Goal: Task Accomplishment & Management: Manage account settings

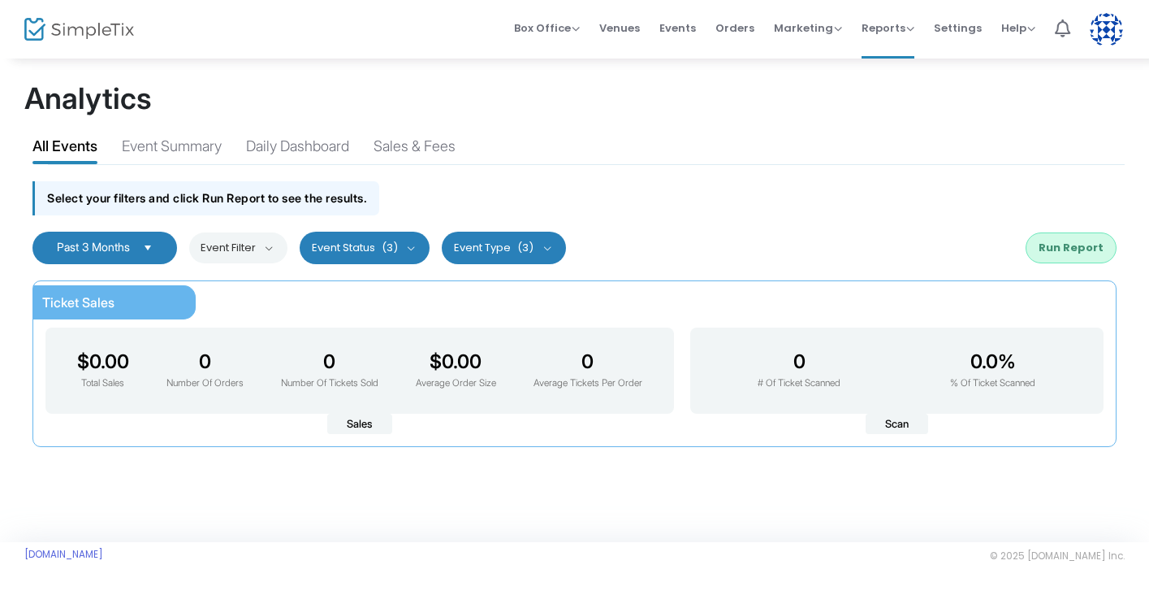
click at [156, 253] on span "Select" at bounding box center [148, 247] width 27 height 27
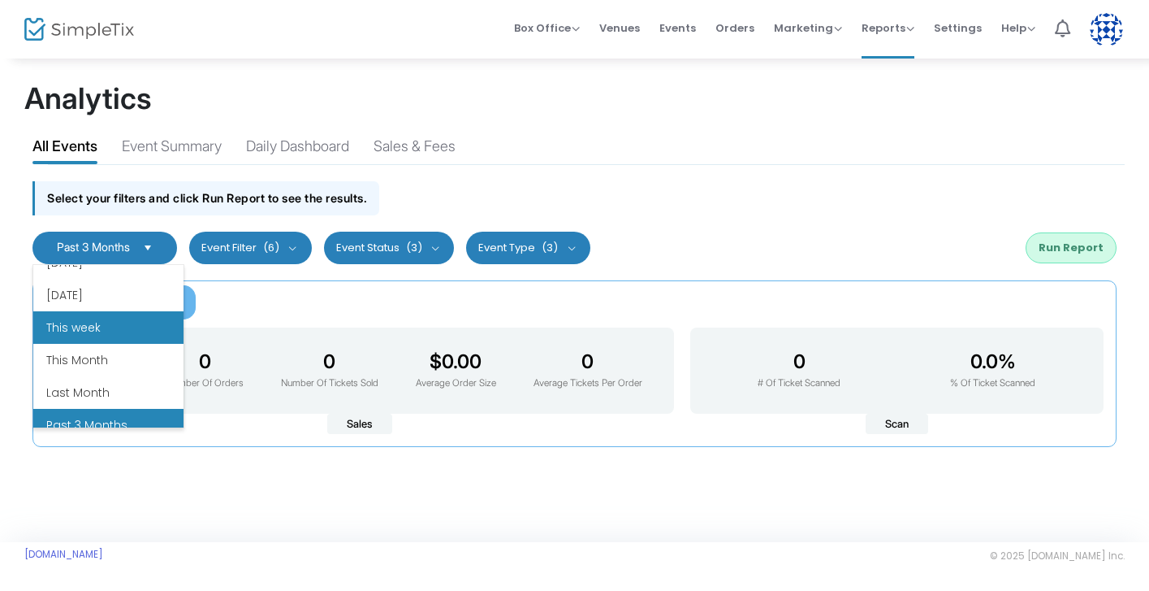
scroll to position [195, 0]
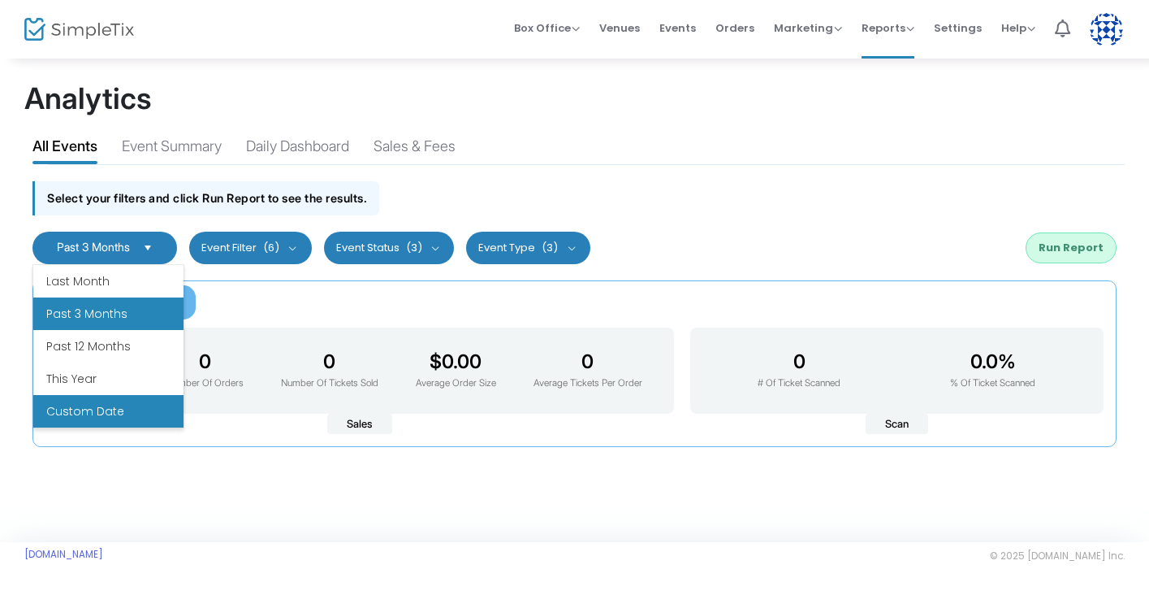
click at [119, 412] on li "Custom Date" at bounding box center [108, 411] width 150 height 32
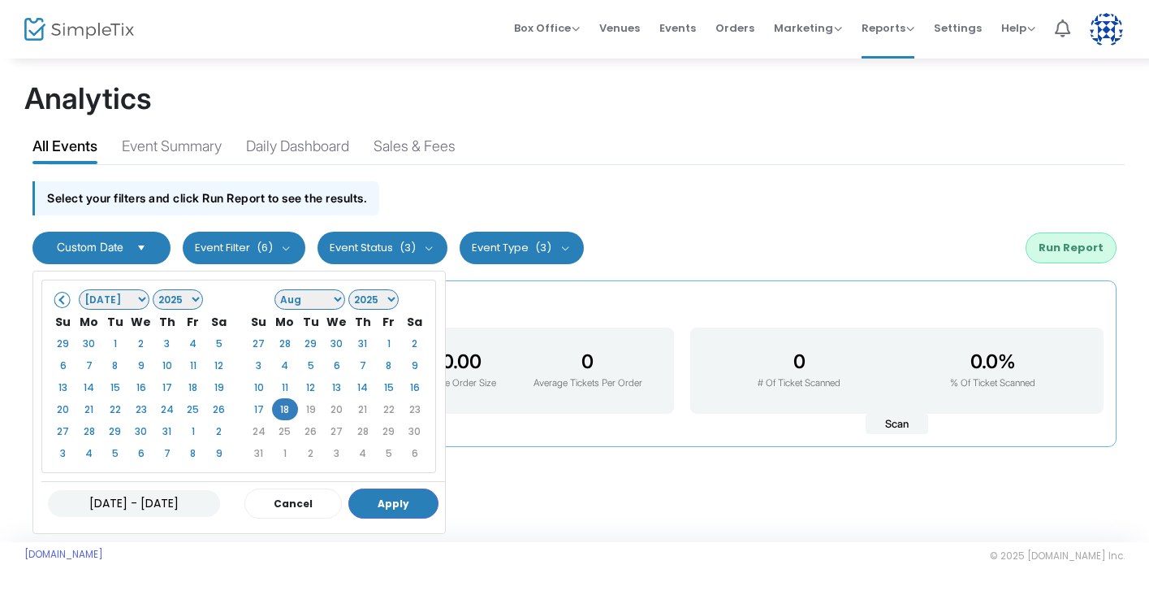
click at [143, 301] on select "Jan Feb Mar Apr May Jun Jul Aug Sep Oct Nov Dec" at bounding box center [114, 299] width 71 height 20
click at [175, 301] on select "1925 1926 1927 1928 1929 1930 1931 1932 1933 1934 1935 1936 1937 1938 1939 1940…" at bounding box center [178, 299] width 51 height 20
click at [128, 301] on select "Jan Feb Mar Apr May Jun Jul Aug Sep Oct Nov Dec" at bounding box center [114, 299] width 71 height 20
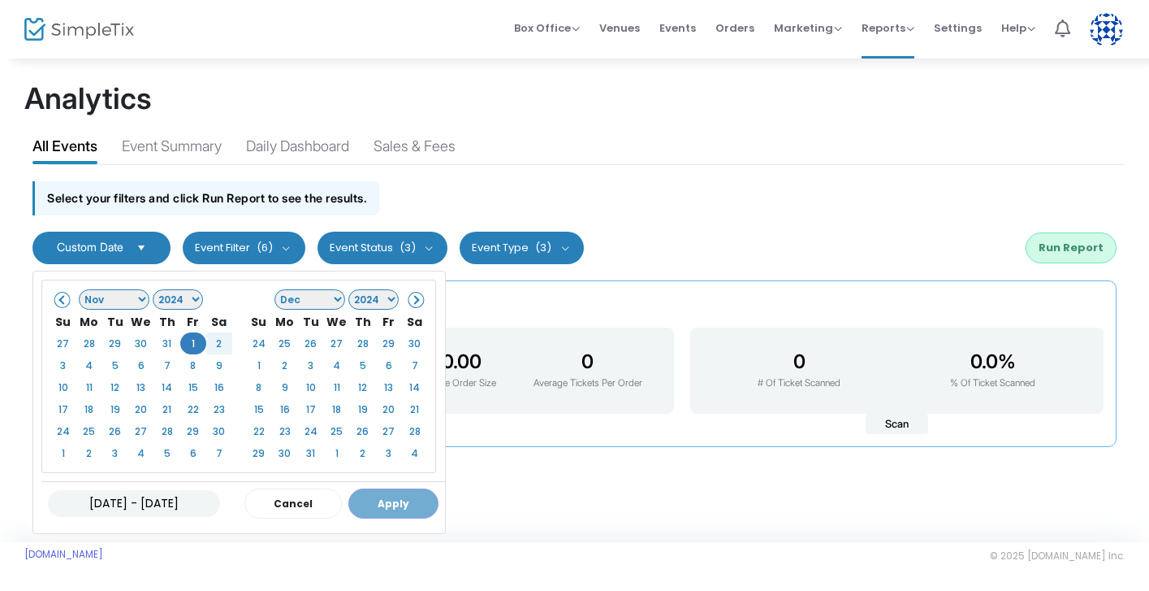
click at [329, 299] on select "Jan Feb Mar Apr May Jun Jul Aug Sep Oct Nov Dec" at bounding box center [310, 299] width 71 height 20
click at [365, 303] on select "2024 2025" at bounding box center [373, 299] width 51 height 20
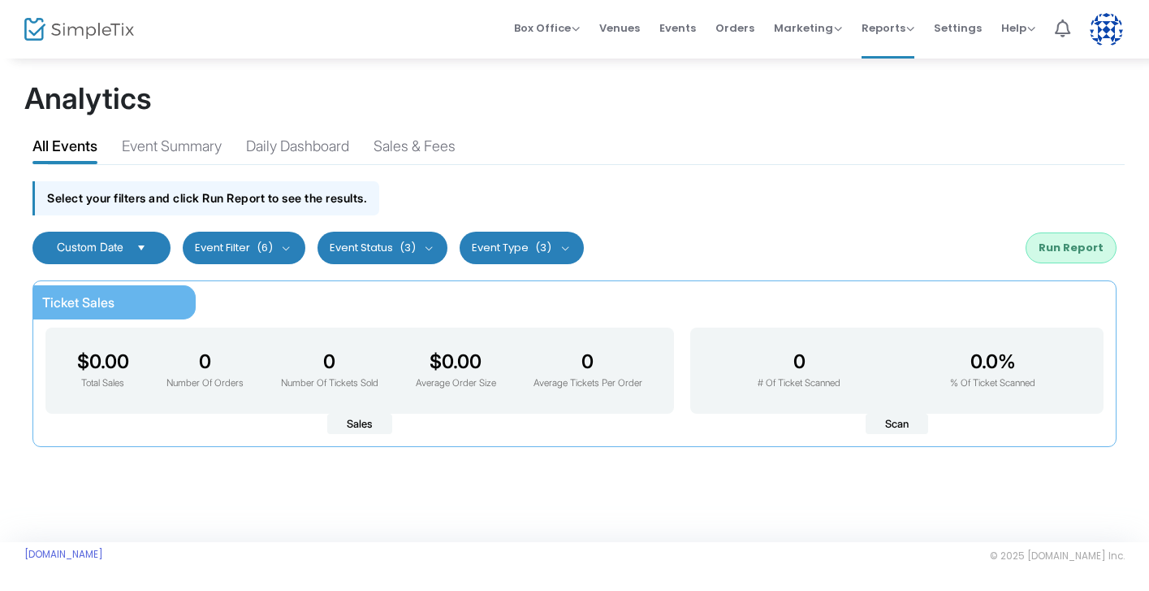
click at [270, 249] on span "(6)" at bounding box center [265, 247] width 16 height 13
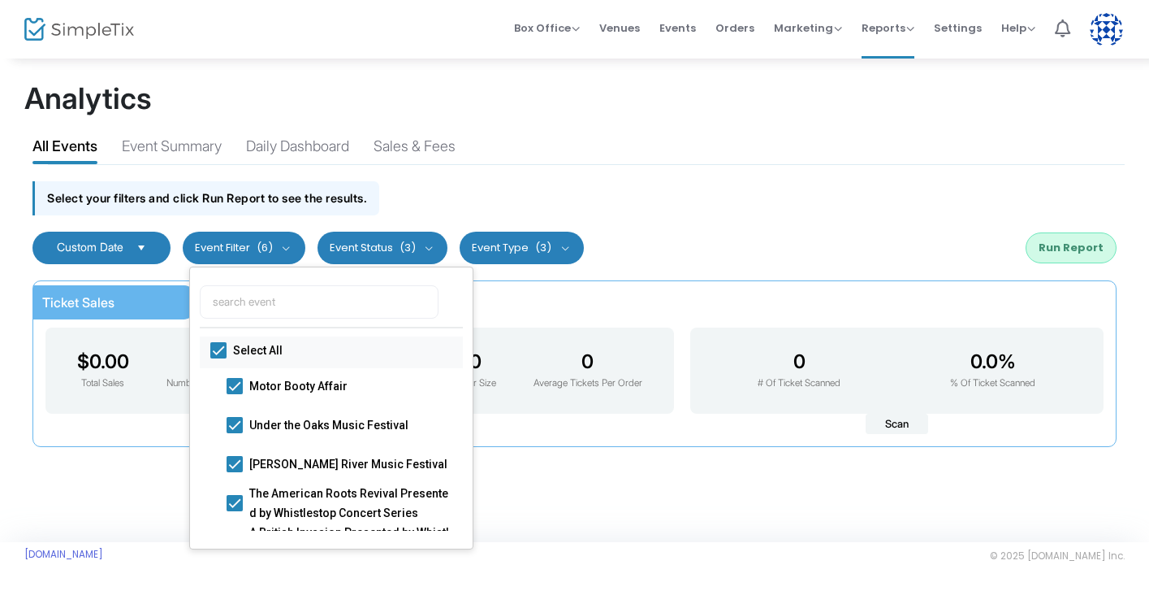
click at [221, 348] on span at bounding box center [218, 350] width 16 height 16
click at [218, 358] on input "Select All" at bounding box center [218, 358] width 1 height 1
checkbox input "false"
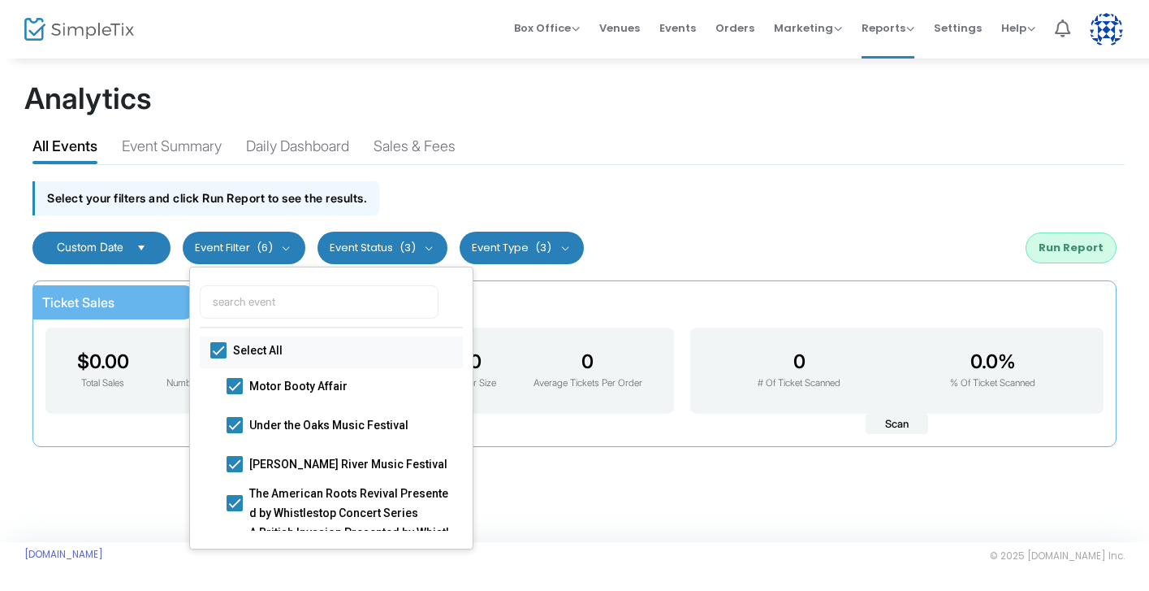
checkbox input "false"
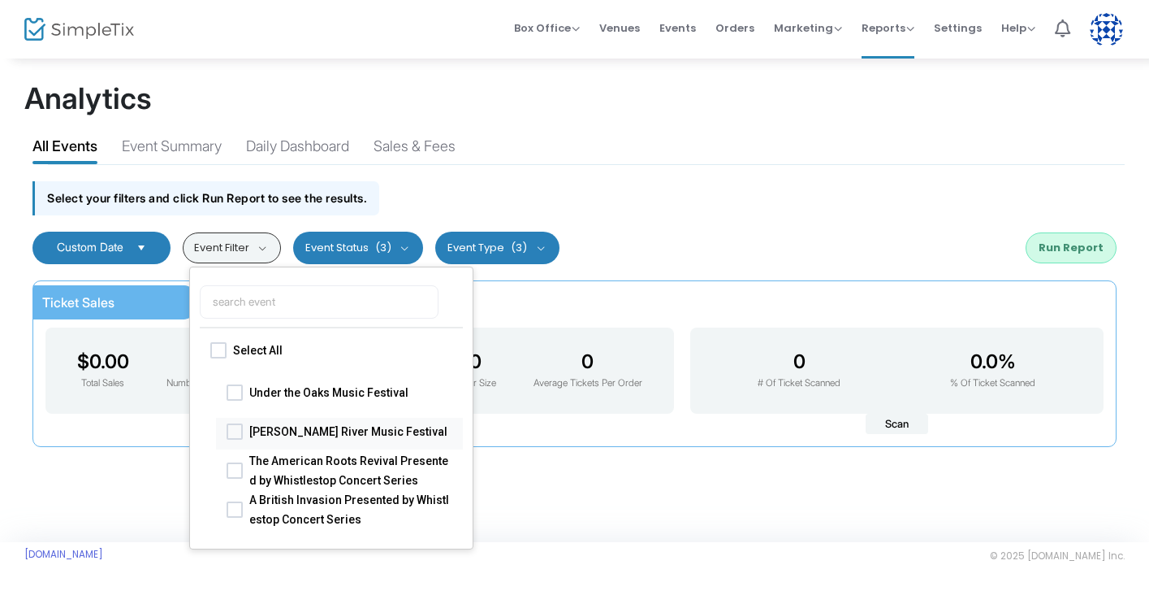
scroll to position [38, 0]
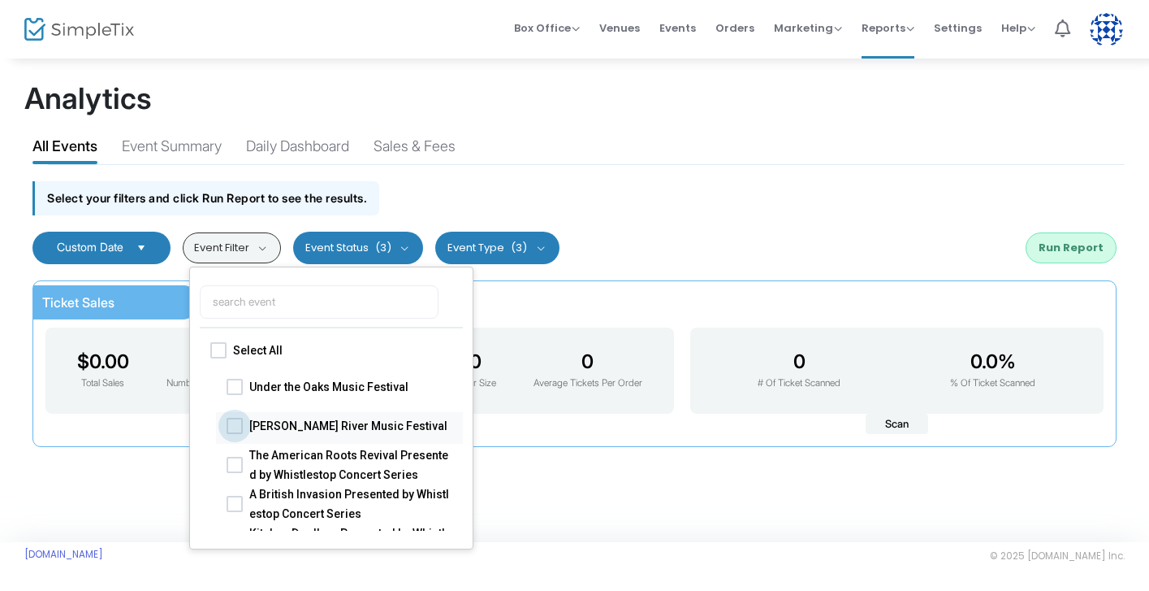
click at [238, 419] on span at bounding box center [235, 425] width 16 height 16
click at [235, 433] on input "Sandy River Music Festival" at bounding box center [234, 433] width 1 height 1
checkbox input "true"
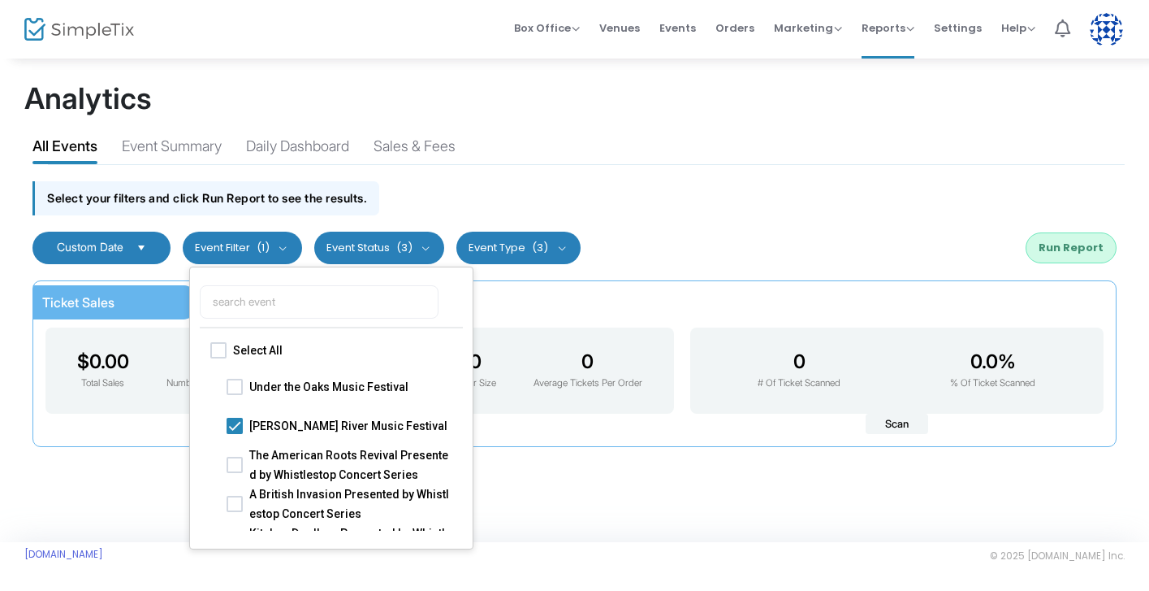
click at [1053, 240] on button "Run Report" at bounding box center [1071, 247] width 91 height 31
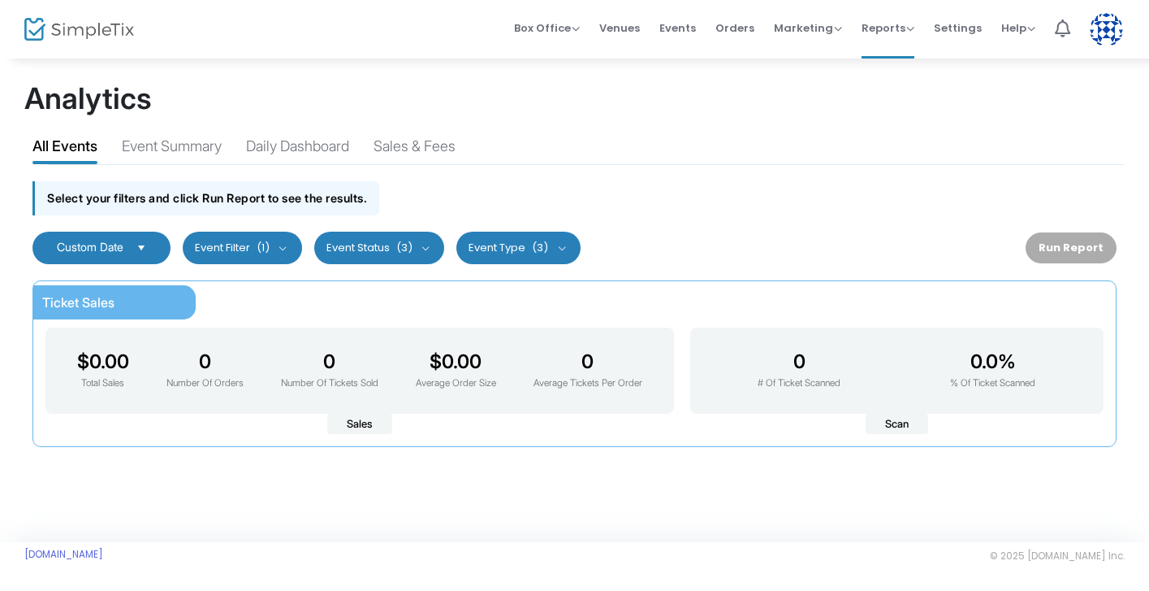
click at [270, 244] on span "(1)" at bounding box center [263, 247] width 13 height 13
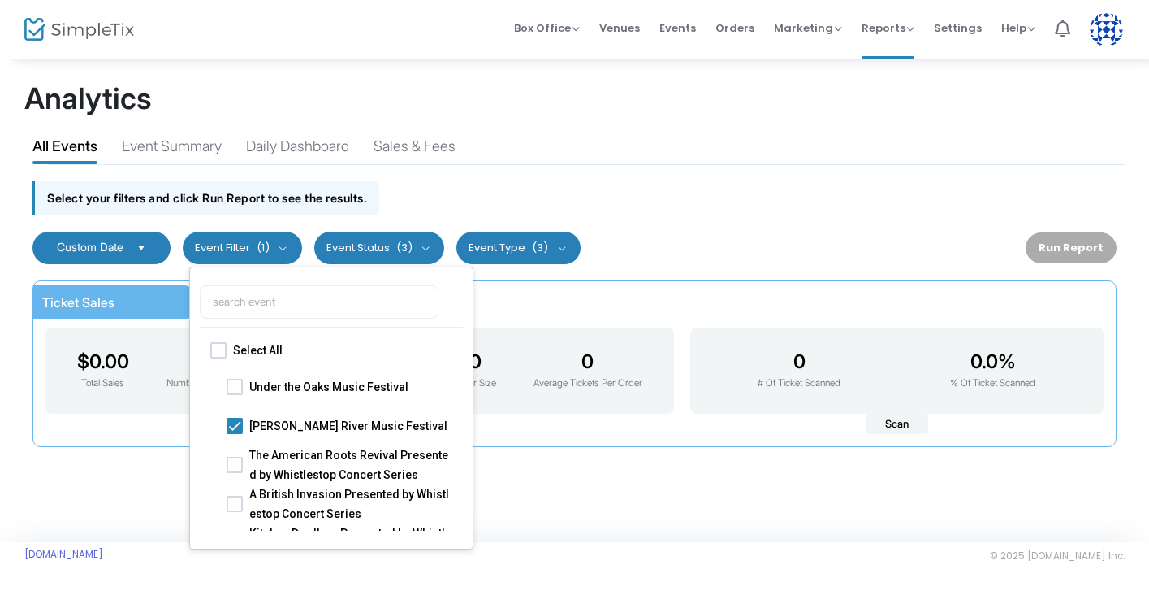
click at [542, 164] on hr at bounding box center [586, 164] width 1077 height 1
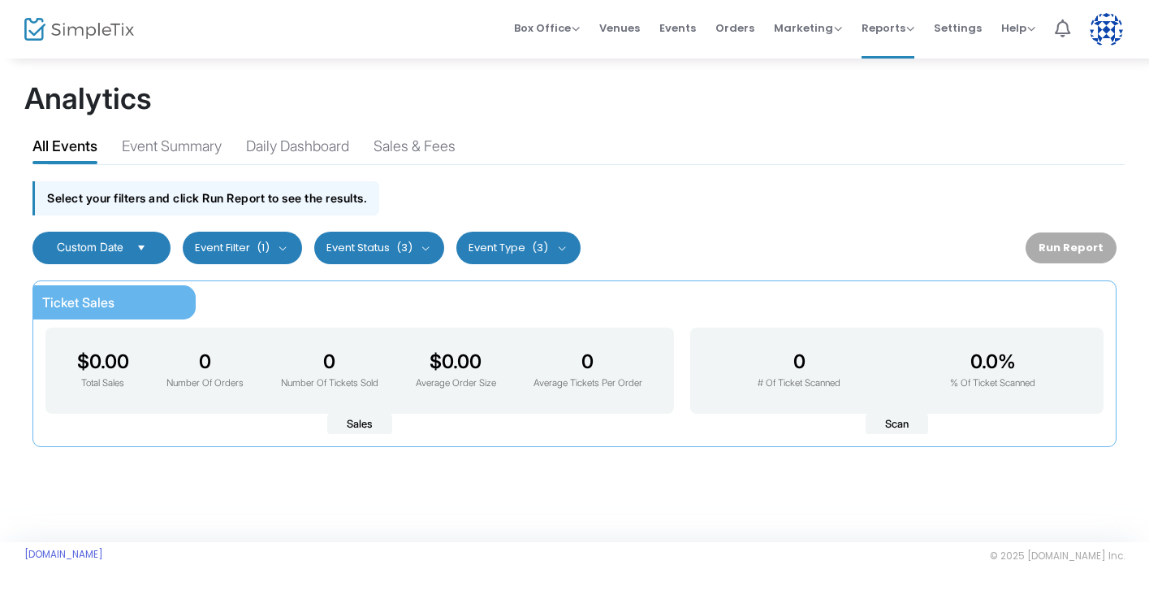
click at [149, 258] on span "Select" at bounding box center [141, 247] width 27 height 27
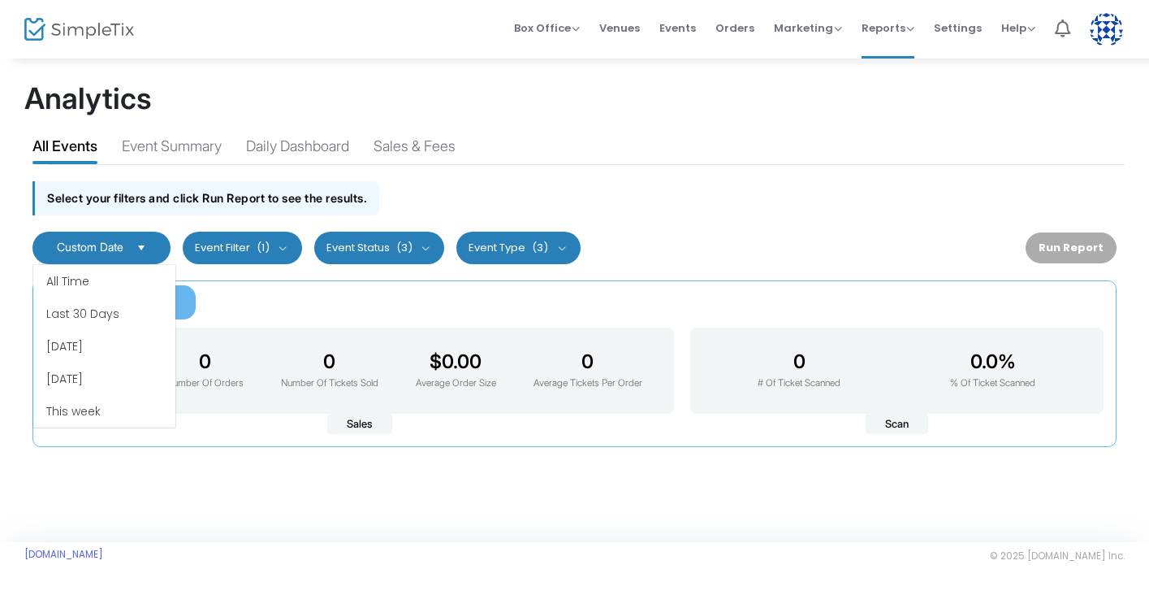
scroll to position [195, 0]
click at [109, 404] on li "Custom Date" at bounding box center [104, 411] width 142 height 32
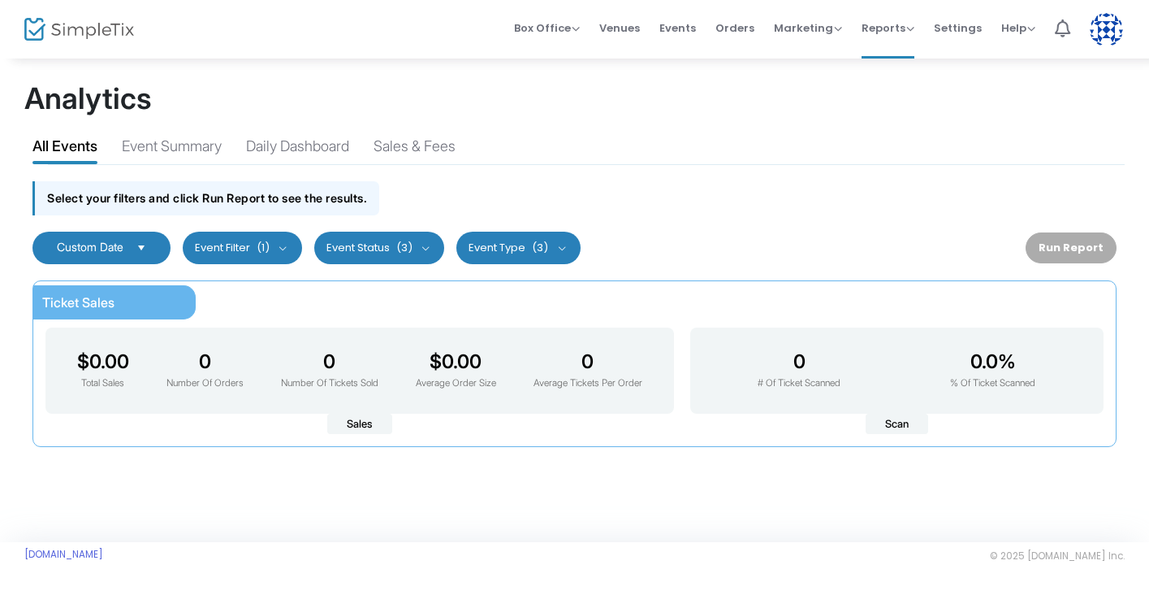
click at [95, 249] on span "Custom Date" at bounding box center [90, 247] width 67 height 14
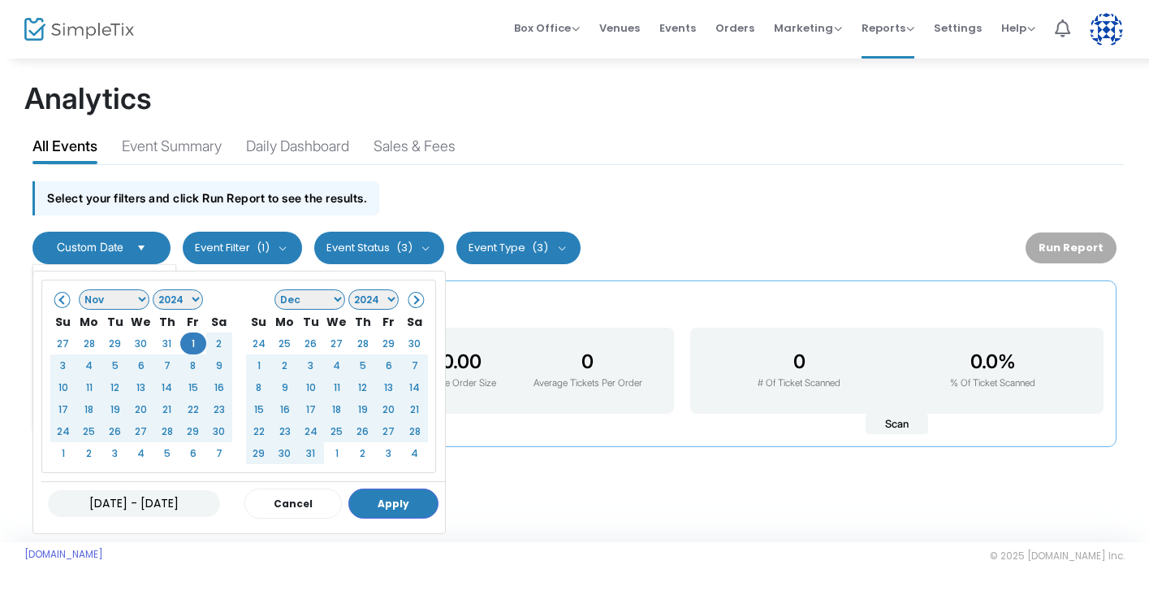
click at [377, 296] on select "2024 2025" at bounding box center [373, 299] width 51 height 20
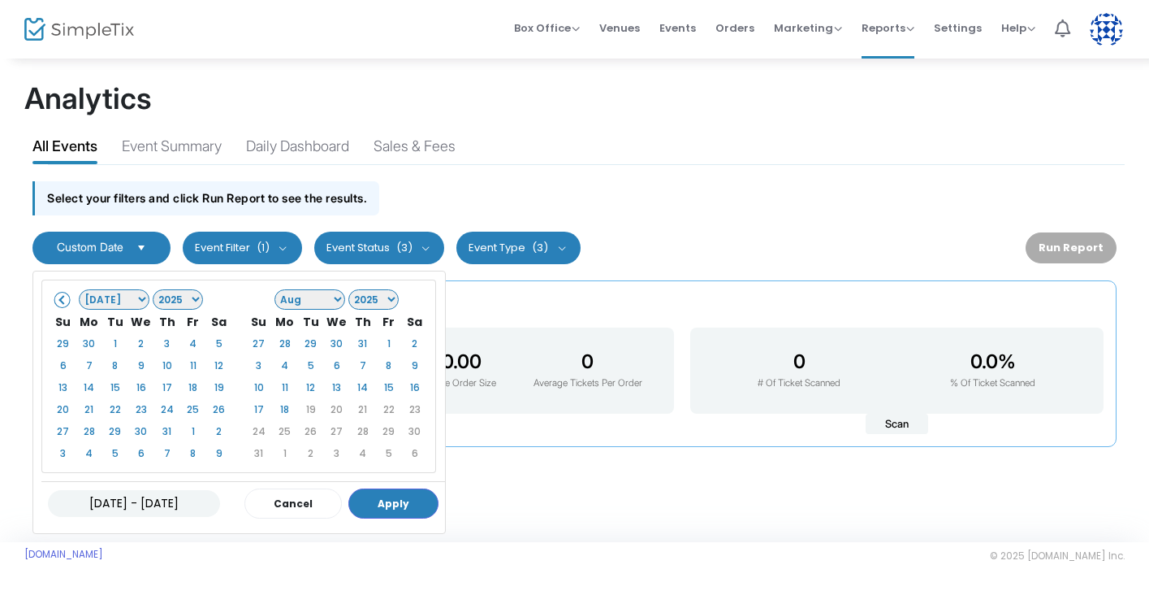
click at [340, 301] on select "Jan Feb Mar Apr May Jun Jul Aug Sep Oct Nov Dec" at bounding box center [310, 299] width 71 height 20
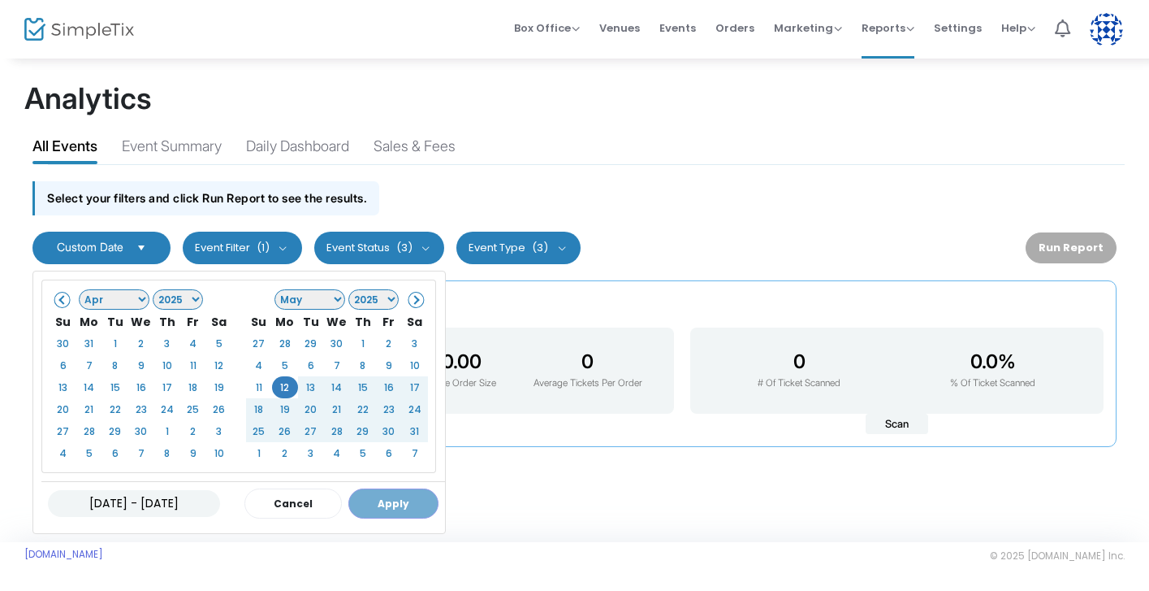
click at [386, 496] on div "08/18/2025 - 08/18/2025 Cancel Apply" at bounding box center [243, 503] width 404 height 44
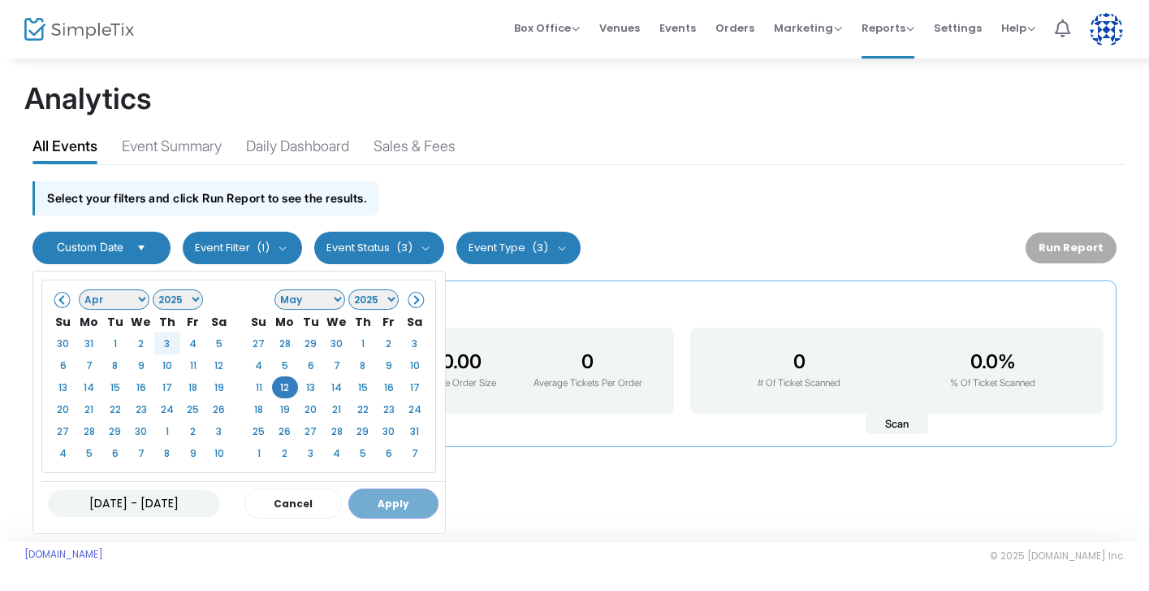
click at [132, 296] on select "Jan Feb Mar Apr May Jun Jul Aug Sep Oct Nov Dec" at bounding box center [114, 299] width 71 height 20
click at [175, 301] on select "1925 1926 1927 1928 1929 1930 1931 1932 1933 1934 1935 1936 1937 1938 1939 1940…" at bounding box center [178, 299] width 51 height 20
click at [123, 302] on select "Jan Feb Mar Apr May Jun Jul Aug Sep Oct Nov Dec" at bounding box center [114, 299] width 71 height 20
click at [131, 301] on select "Jan Feb Mar Apr May Jun Jul Aug Sep Oct Nov Dec" at bounding box center [114, 299] width 71 height 20
click at [121, 307] on select "Jan Feb Mar Apr May Jun Jul Aug Sep Oct Nov Dec" at bounding box center [114, 299] width 71 height 20
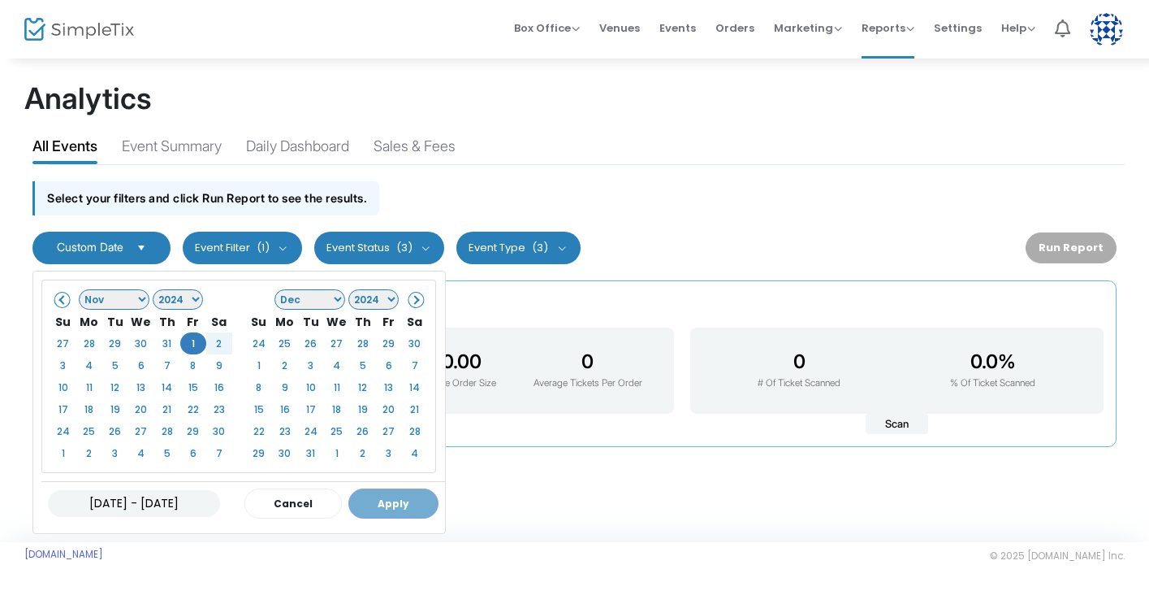
click at [324, 299] on select "Jan Feb Mar Apr May Jun Jul Aug Sep Oct Nov Dec" at bounding box center [310, 299] width 71 height 20
click at [382, 299] on select "2024 2025" at bounding box center [373, 299] width 51 height 20
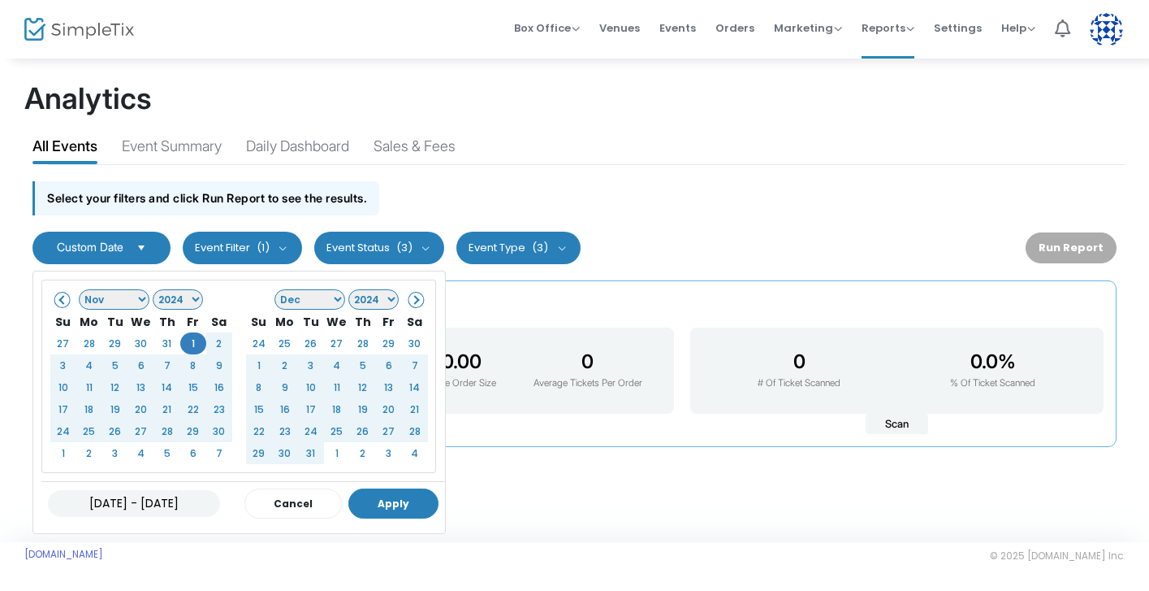
click at [385, 495] on button "Apply" at bounding box center [393, 503] width 90 height 30
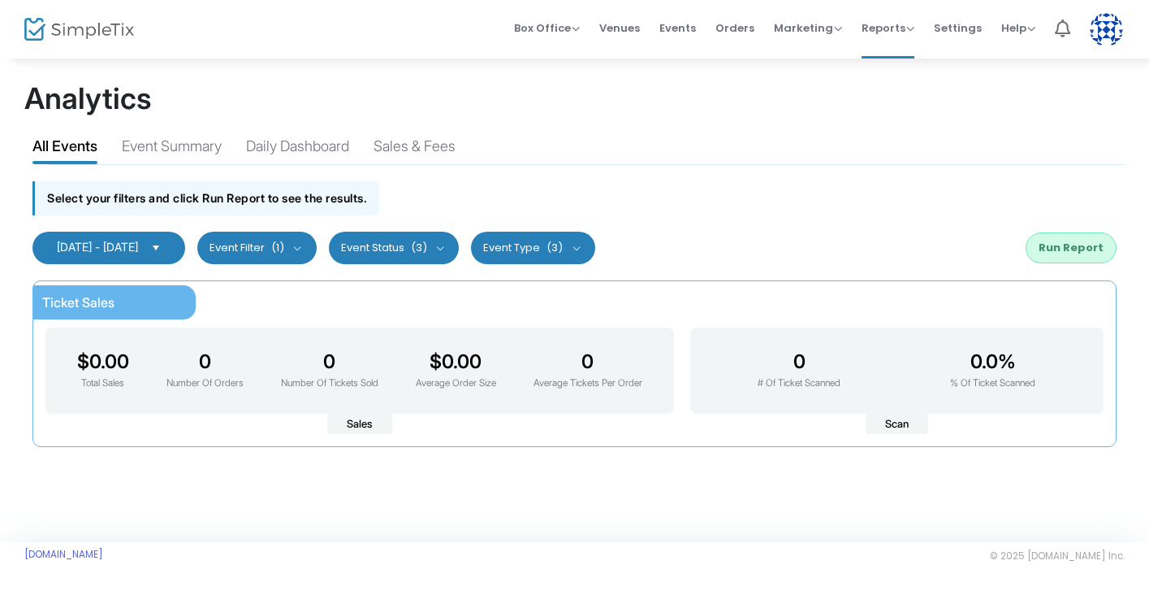
click at [1090, 246] on button "Run Report" at bounding box center [1071, 247] width 91 height 31
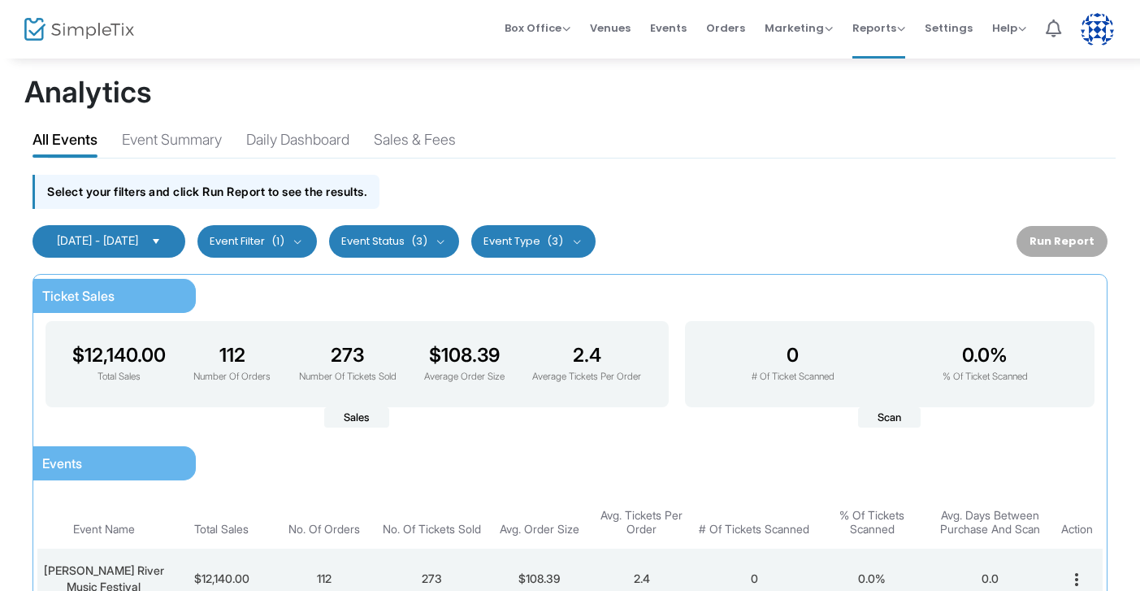
scroll to position [4, 0]
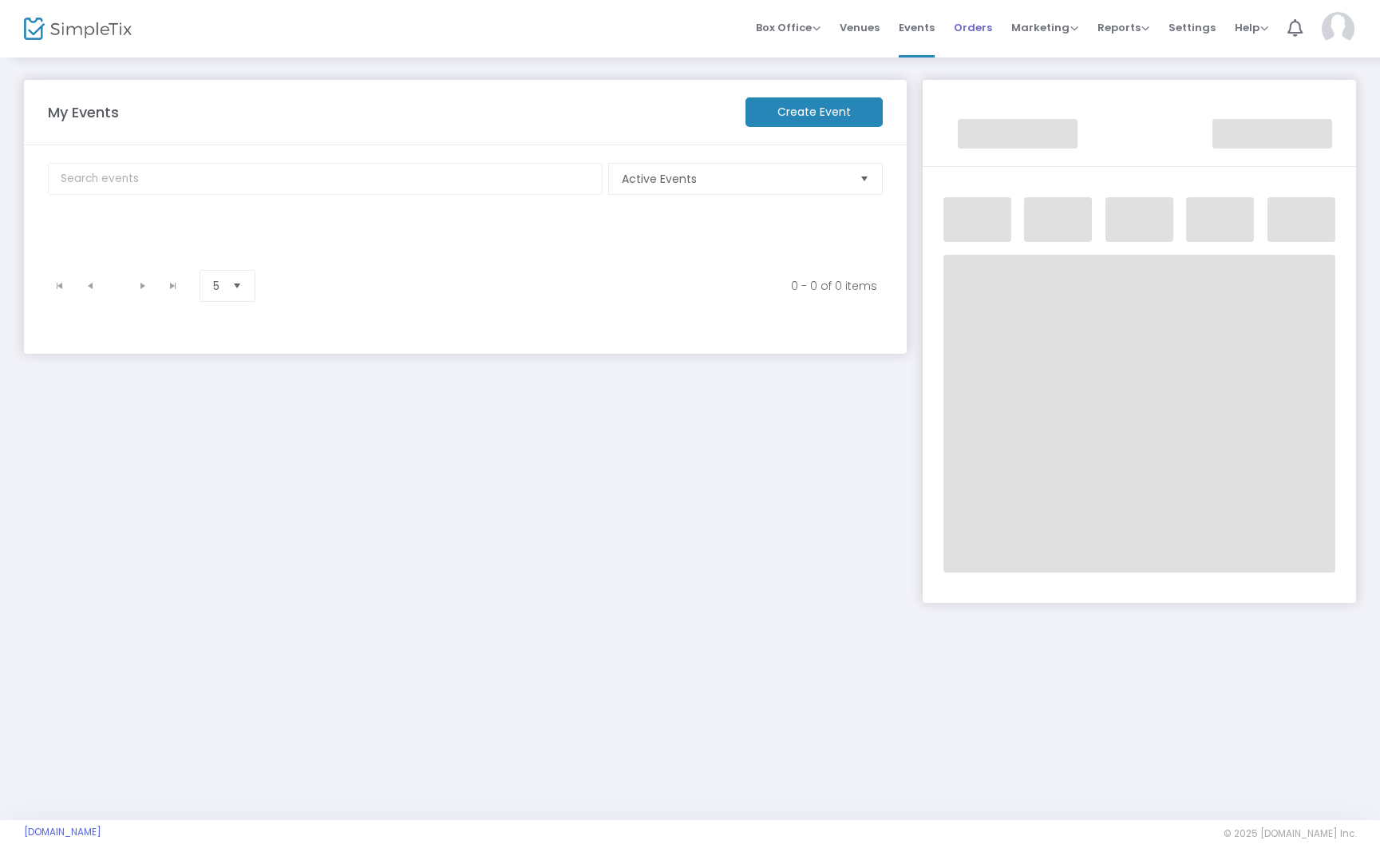
click at [975, 24] on span "Orders" at bounding box center [973, 27] width 38 height 40
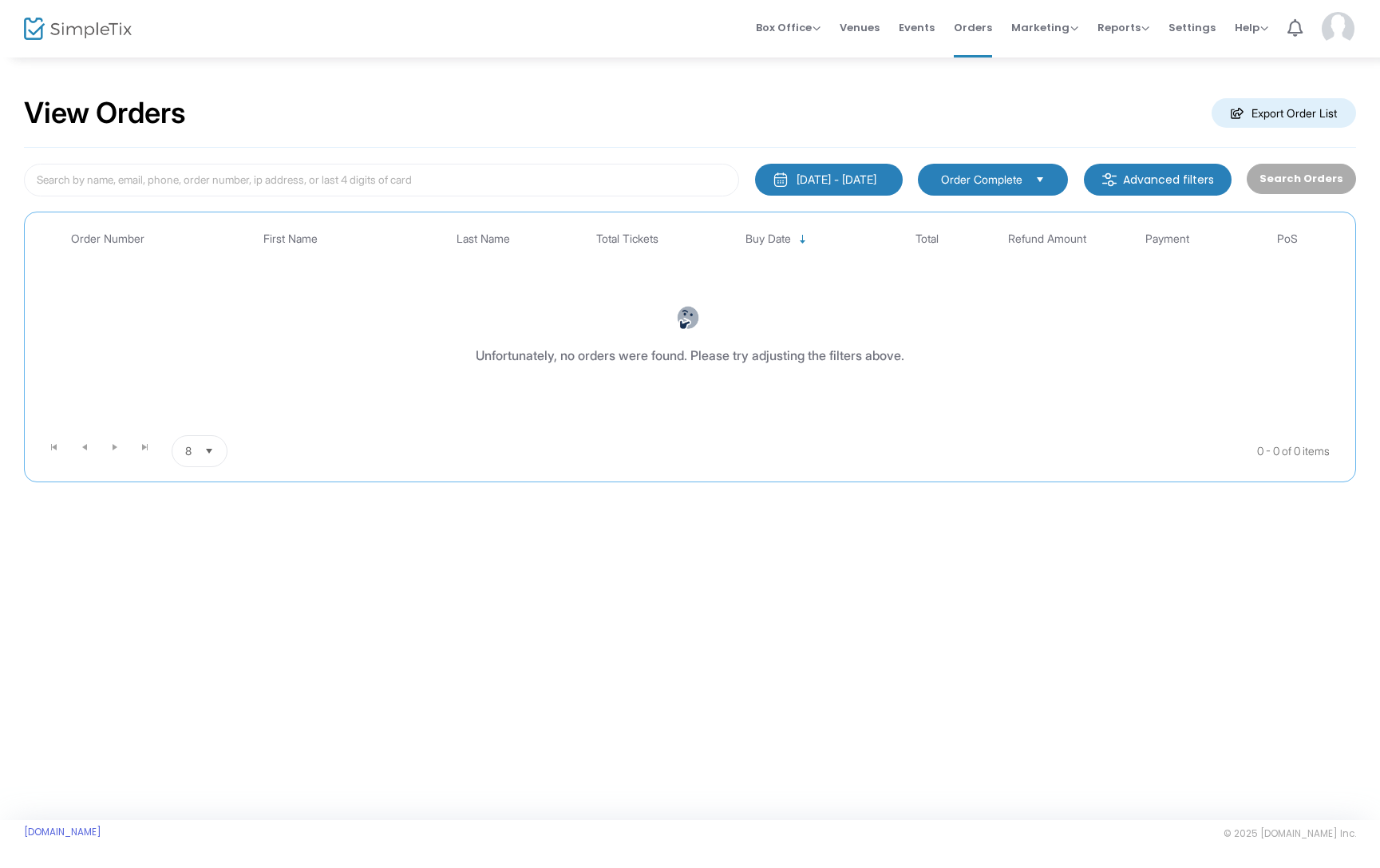
click at [1348, 31] on img at bounding box center [1338, 29] width 32 height 33
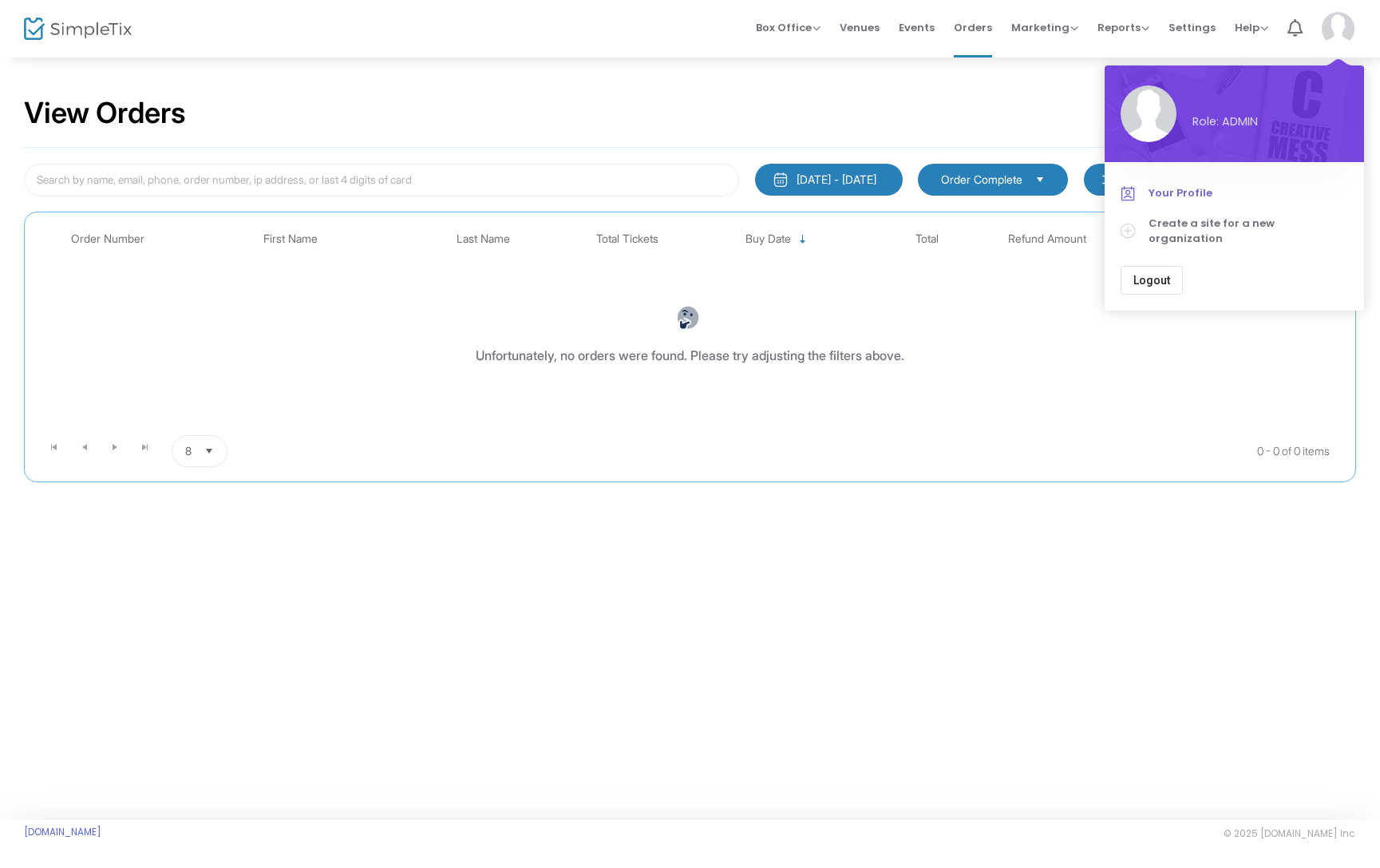
click at [1189, 196] on span "Your Profile" at bounding box center [1248, 193] width 200 height 16
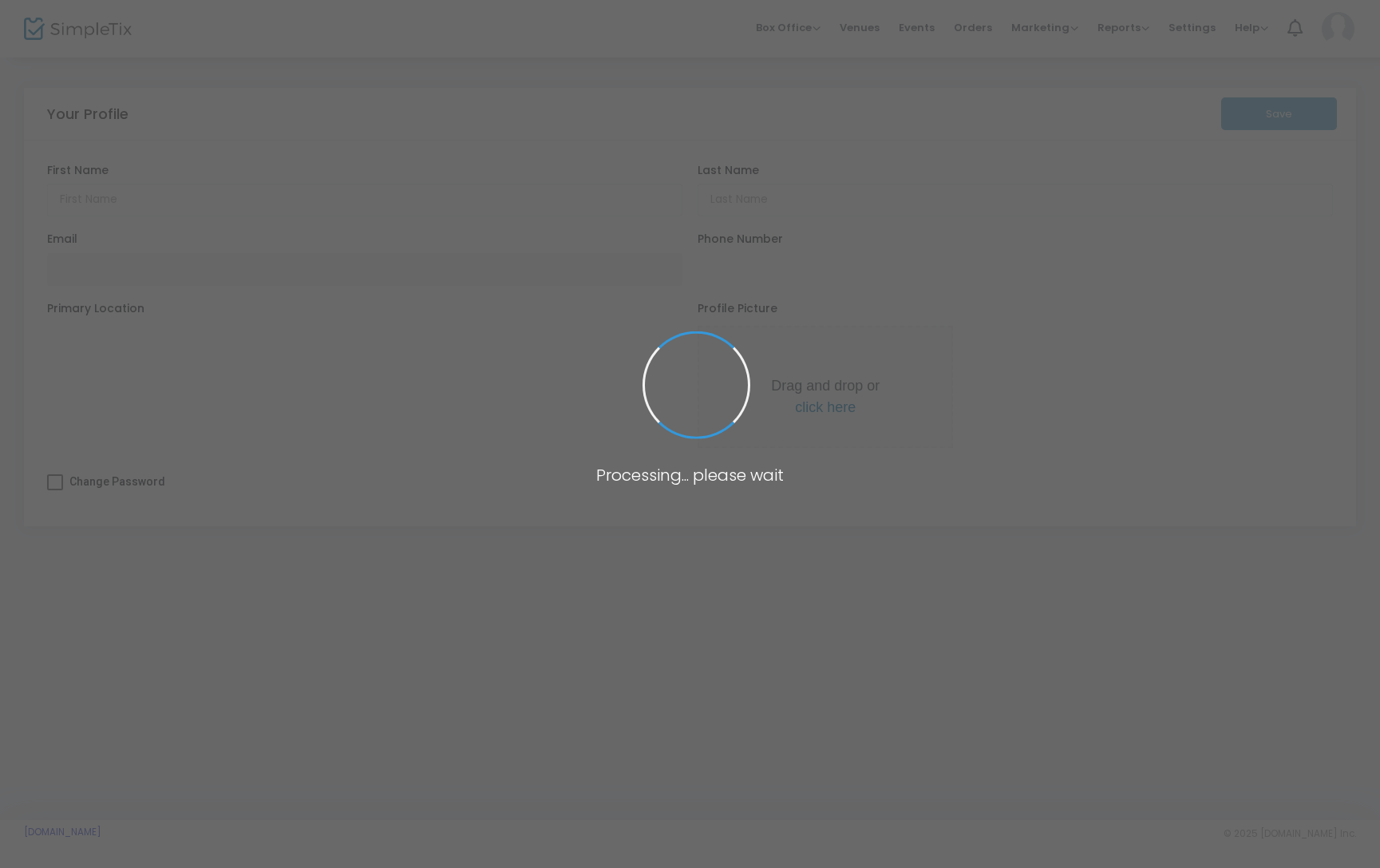
type input "Zak"
type input "[PERSON_NAME]"
type input "[EMAIL_ADDRESS][PERSON_NAME][DOMAIN_NAME]"
